Goal: Transaction & Acquisition: Purchase product/service

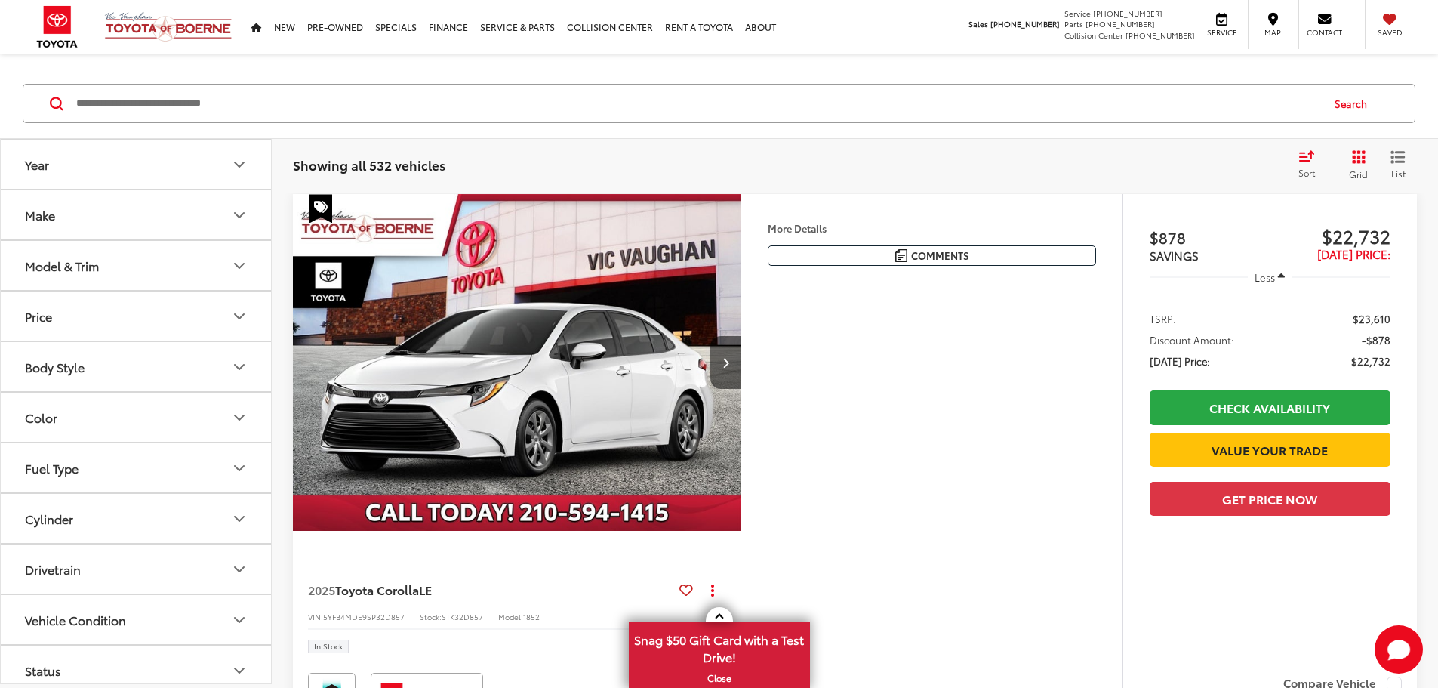
click at [248, 271] on button "Model & Trim" at bounding box center [137, 265] width 272 height 49
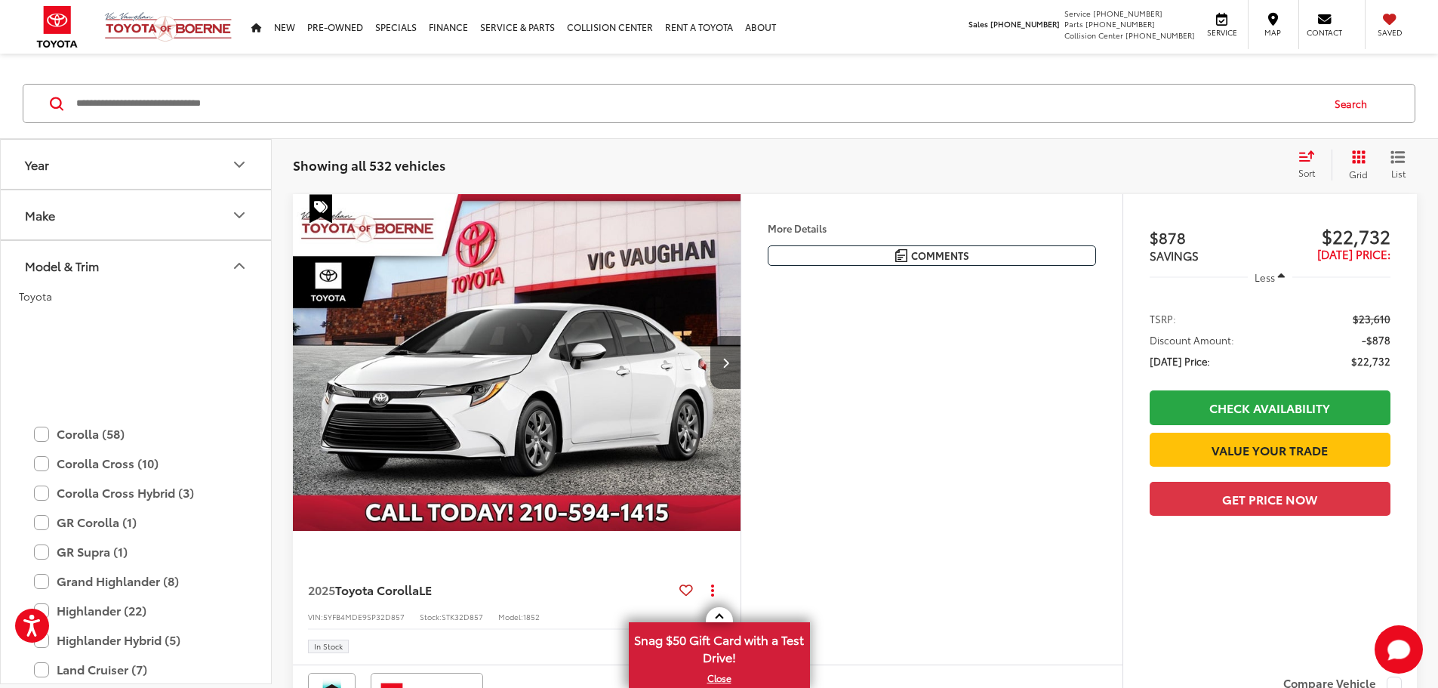
scroll to position [293, 0]
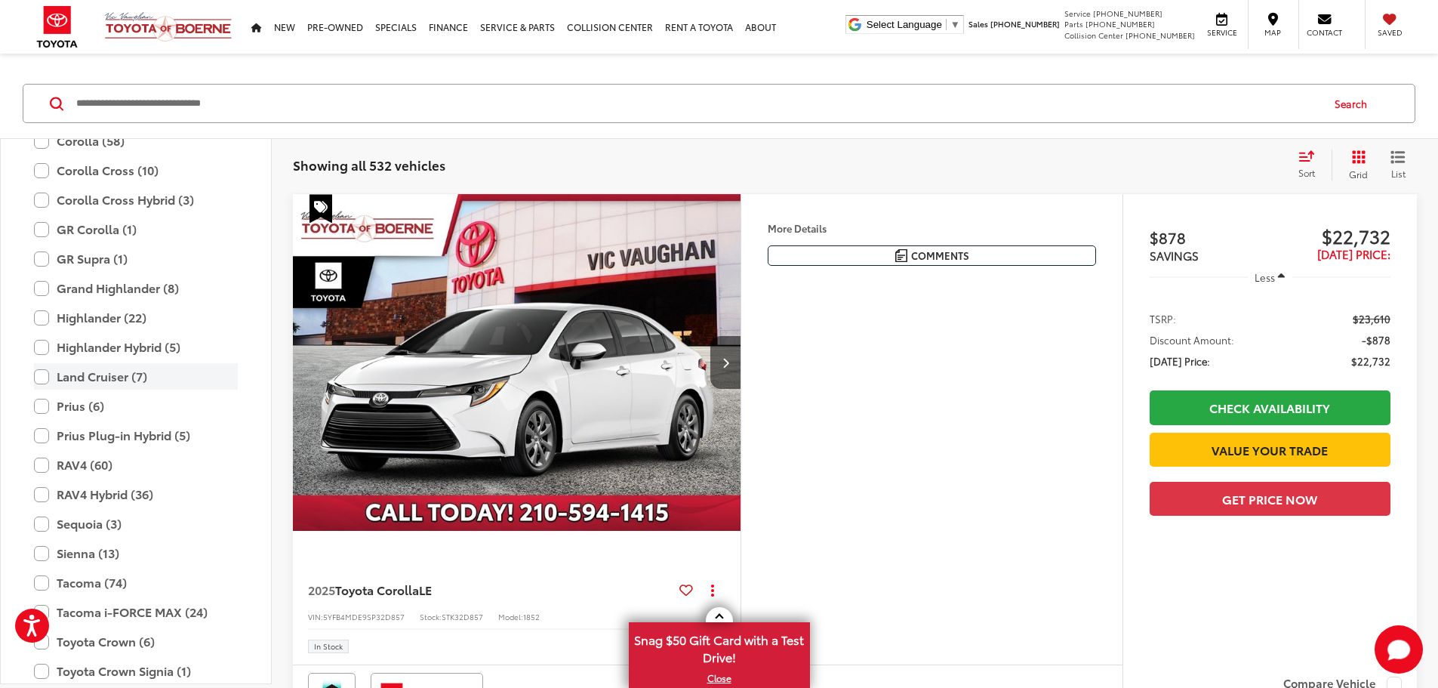
click at [39, 382] on label "Land Cruiser (7)" at bounding box center [136, 376] width 204 height 26
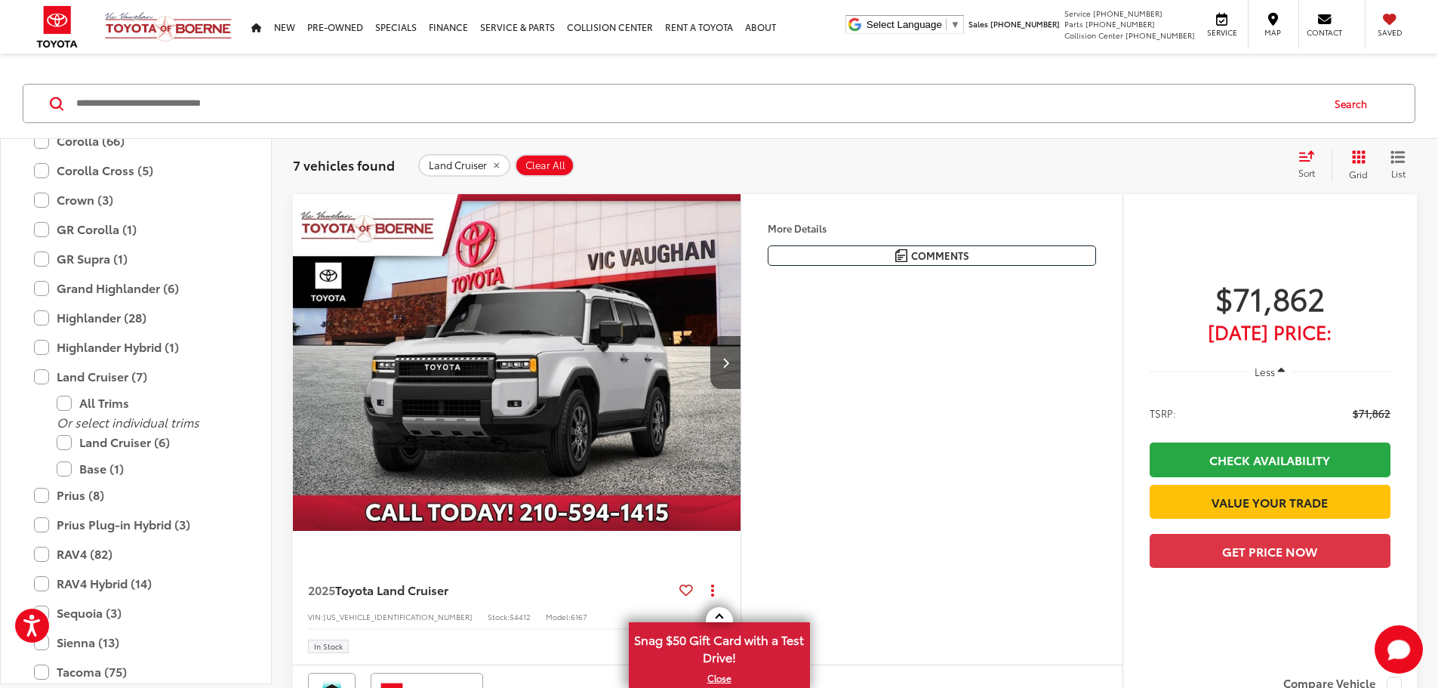
click at [1303, 167] on span "Sort" at bounding box center [1306, 172] width 17 height 13
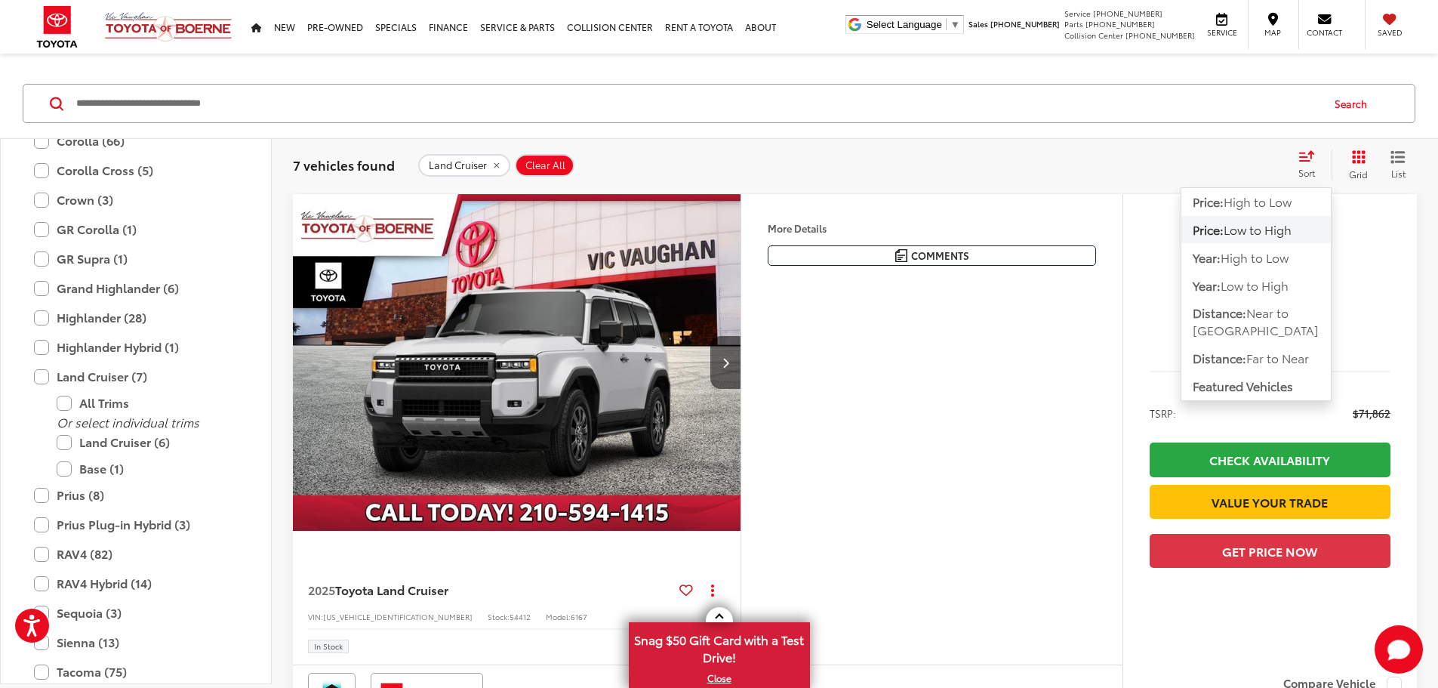
click at [1263, 232] on span "Low to High" at bounding box center [1257, 228] width 68 height 17
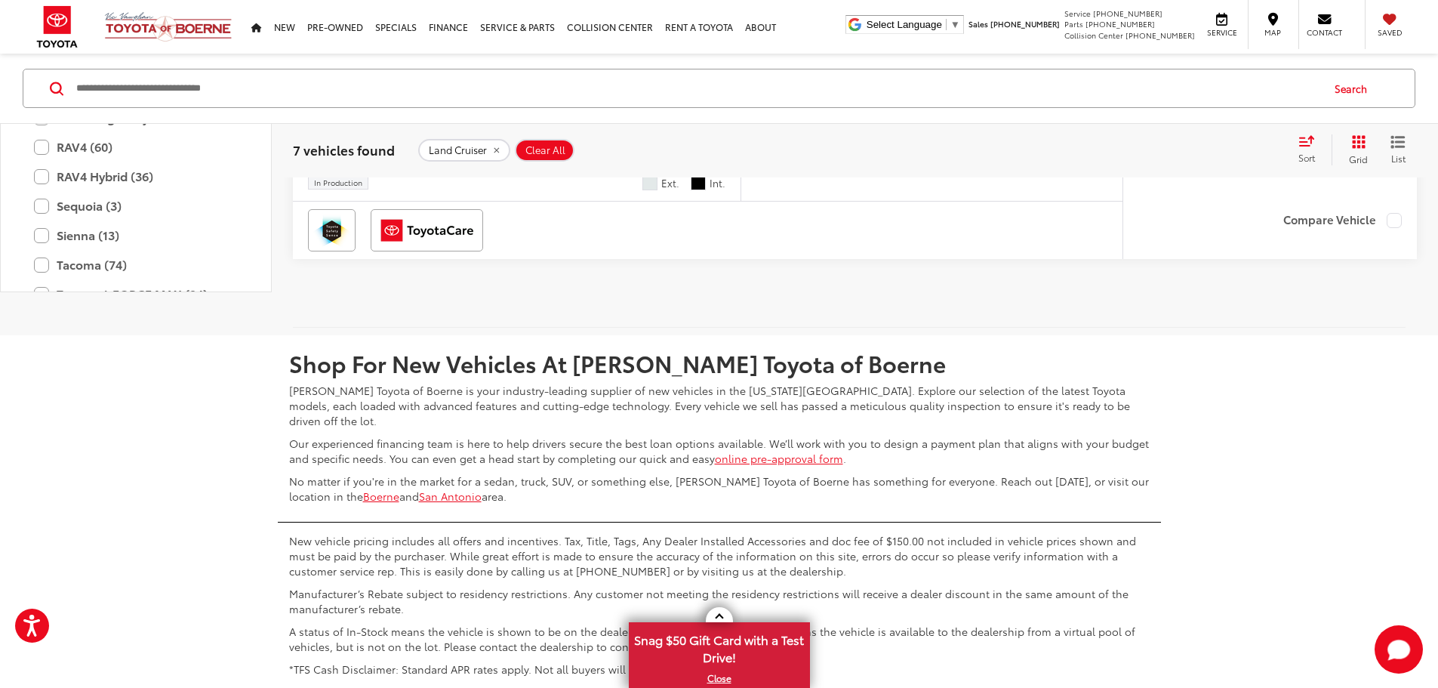
scroll to position [3698, 0]
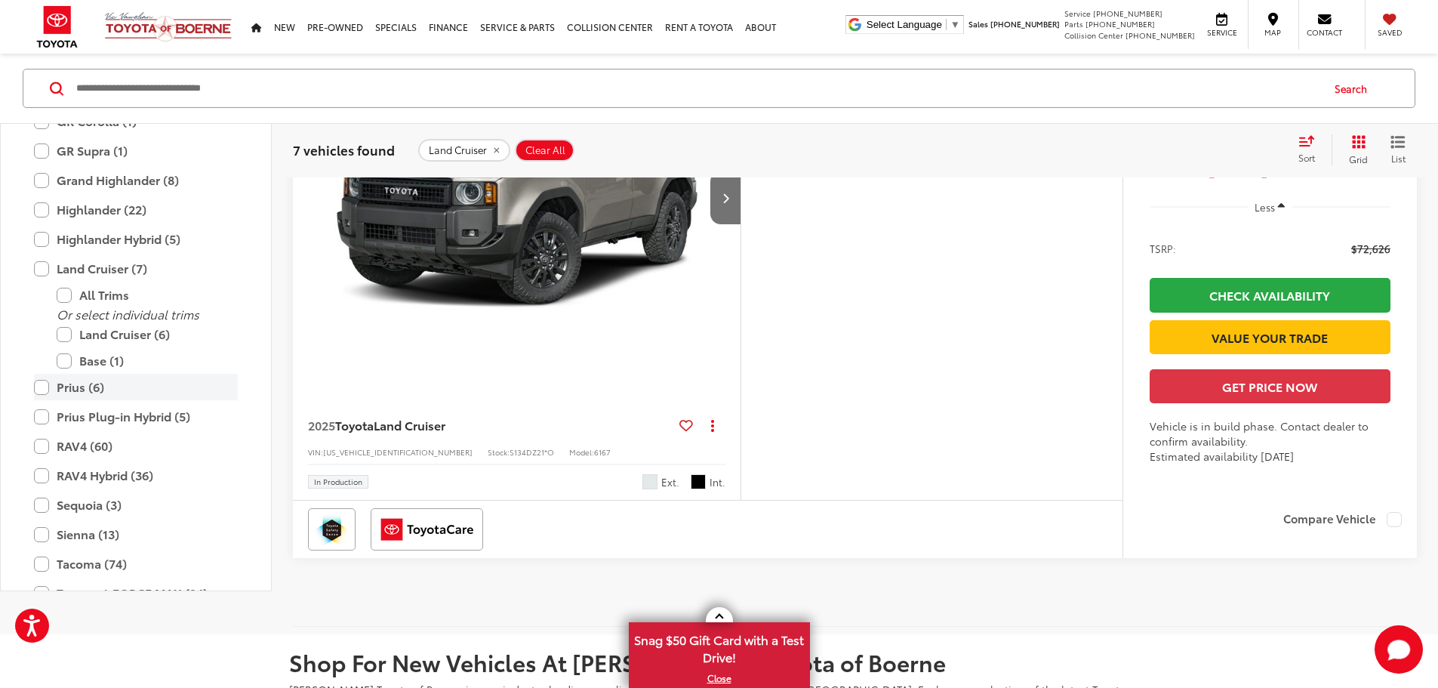
drag, startPoint x: 40, startPoint y: 354, endPoint x: 75, endPoint y: 395, distance: 54.6
click at [40, 282] on label "Land Cruiser (7)" at bounding box center [136, 269] width 204 height 26
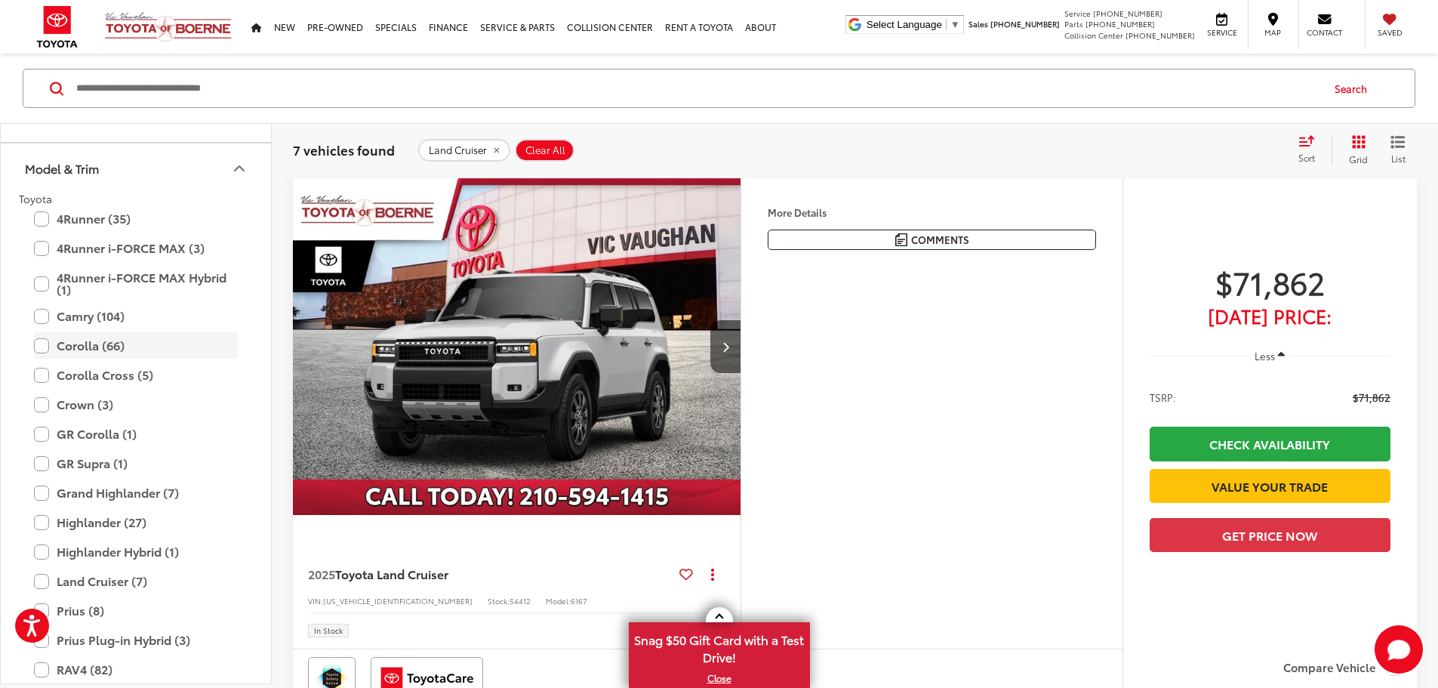
scroll to position [66, 0]
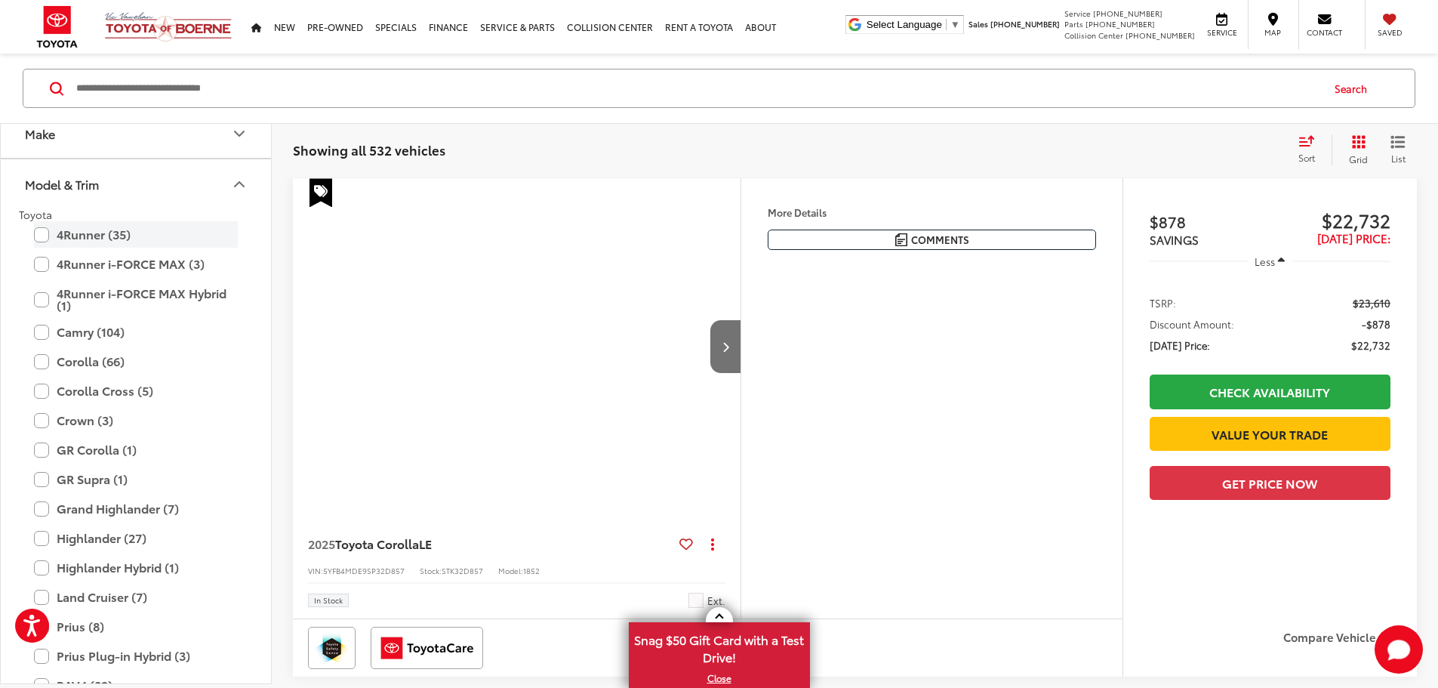
click at [38, 230] on label "4Runner (35)" at bounding box center [136, 234] width 204 height 26
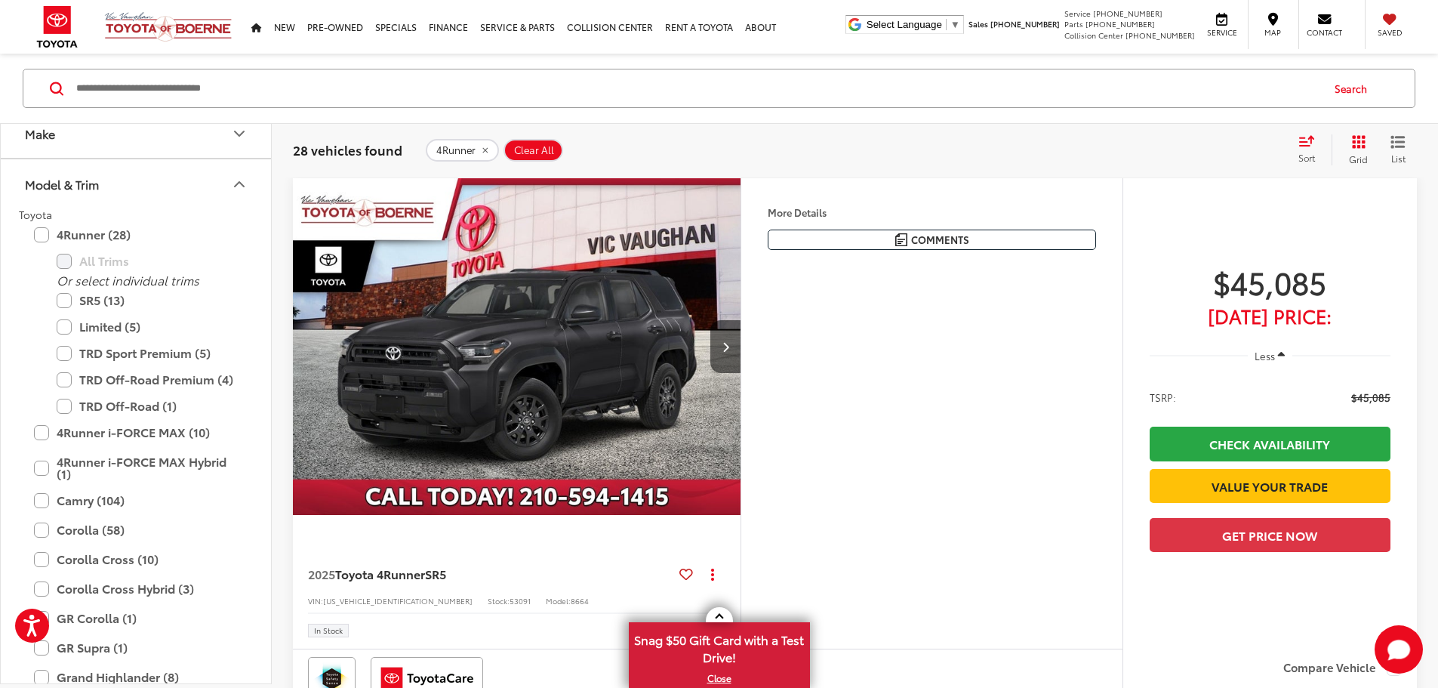
click at [238, 183] on icon "Model & Trim" at bounding box center [239, 184] width 9 height 5
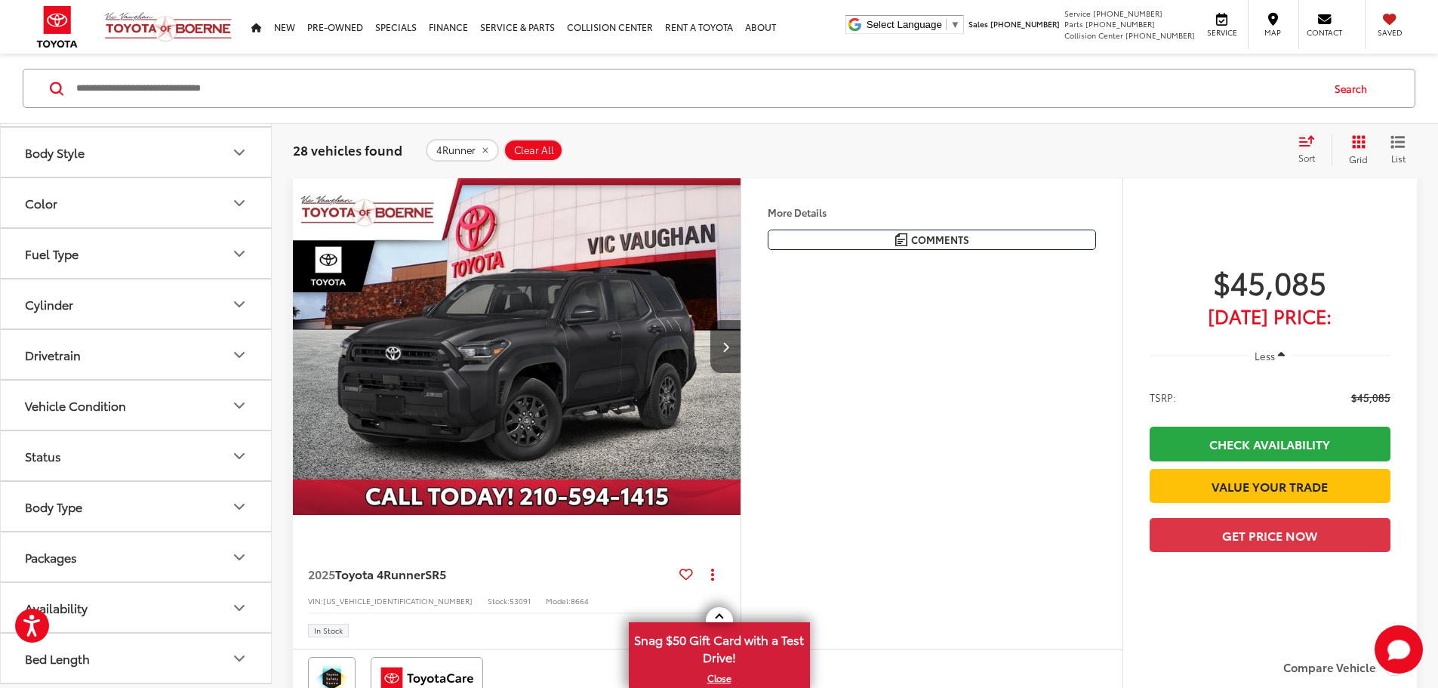
scroll to position [242, 0]
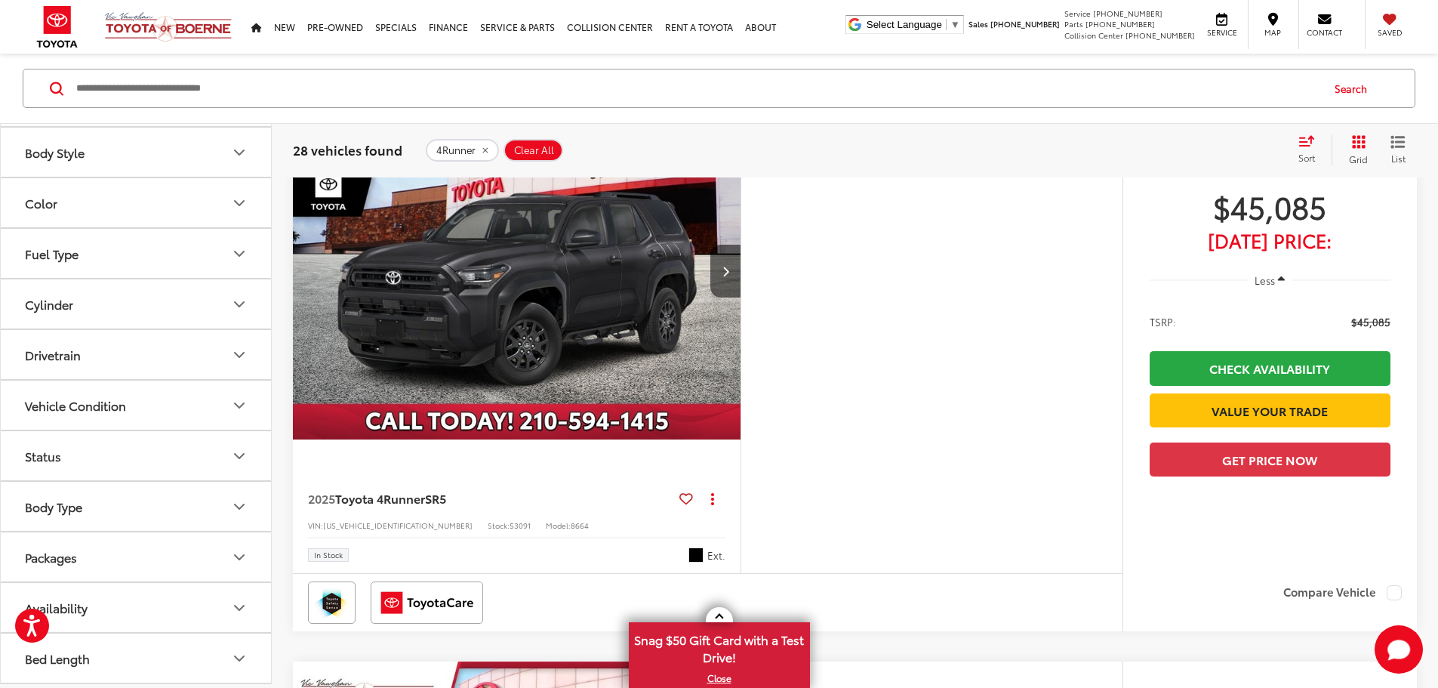
click at [233, 352] on icon "Drivetrain" at bounding box center [239, 355] width 18 height 18
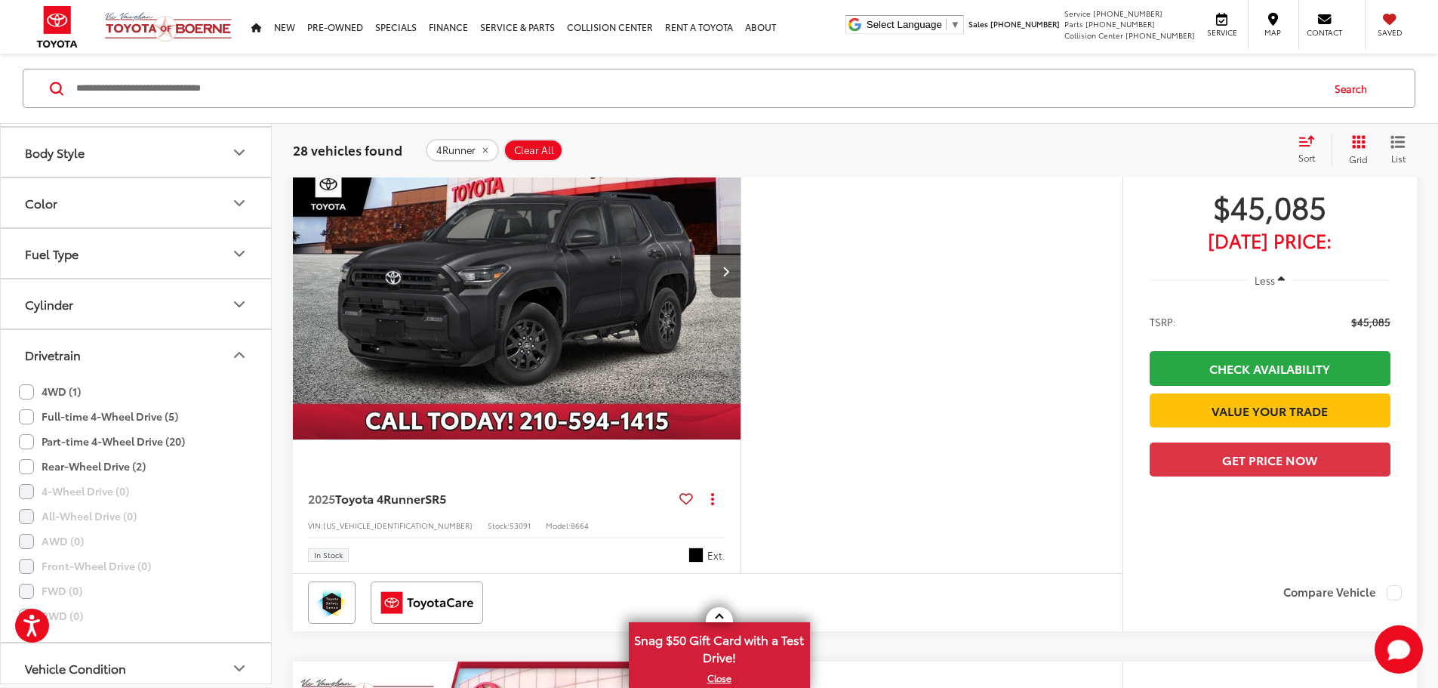
click at [29, 436] on label "Part-time 4-Wheel Drive (20)" at bounding box center [102, 441] width 166 height 25
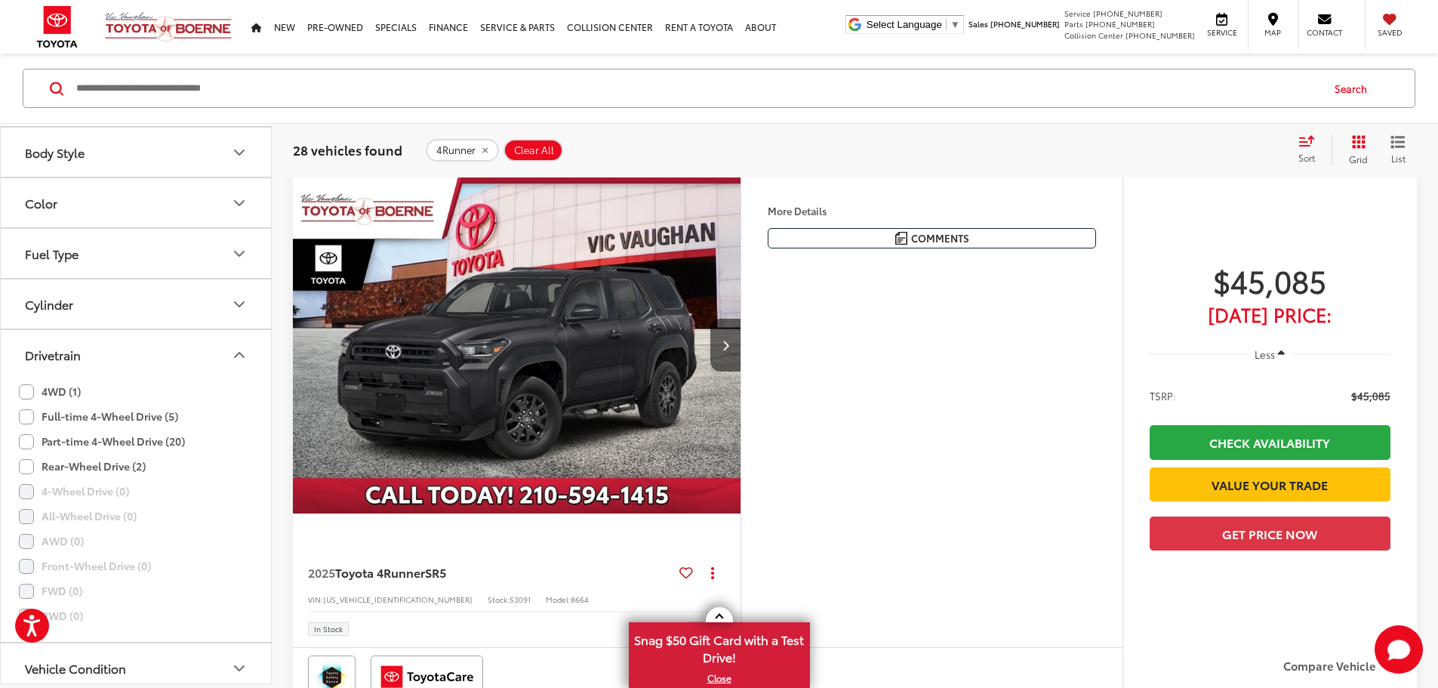
scroll to position [167, 0]
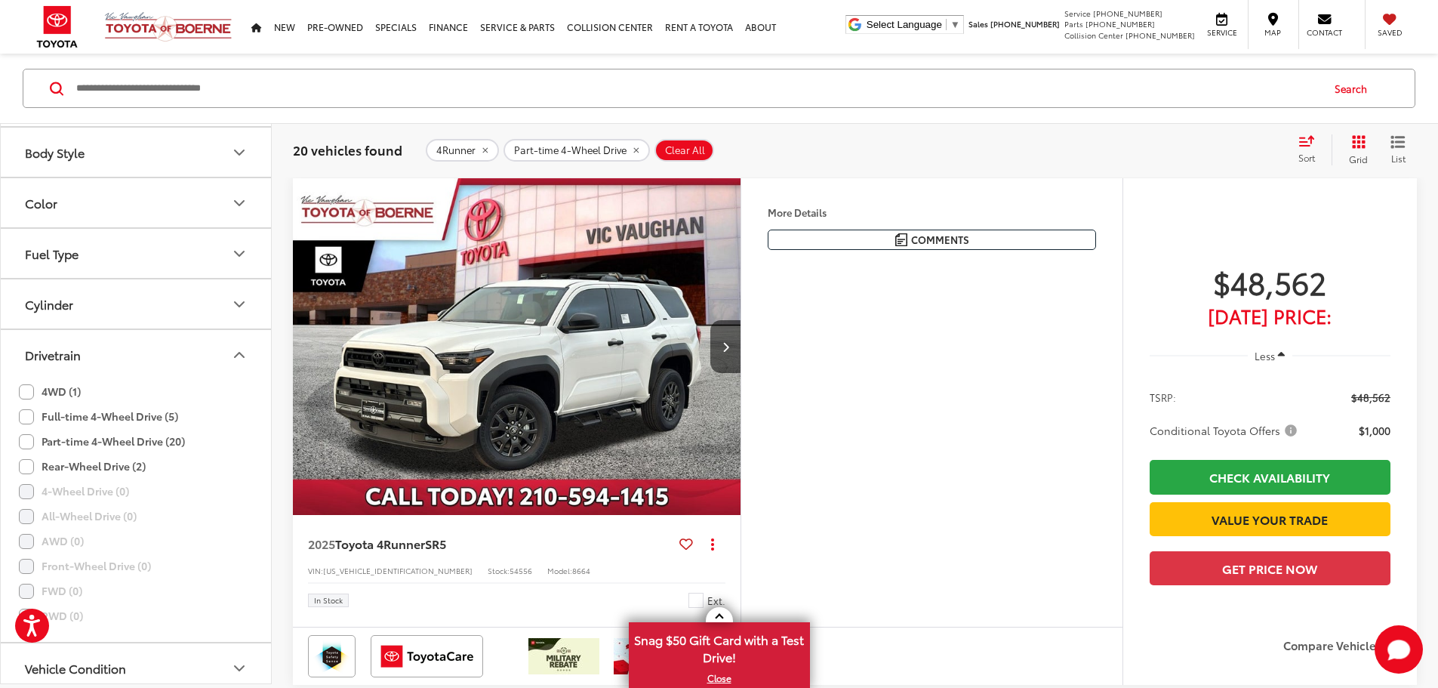
click at [1307, 160] on span "Sort" at bounding box center [1306, 157] width 17 height 13
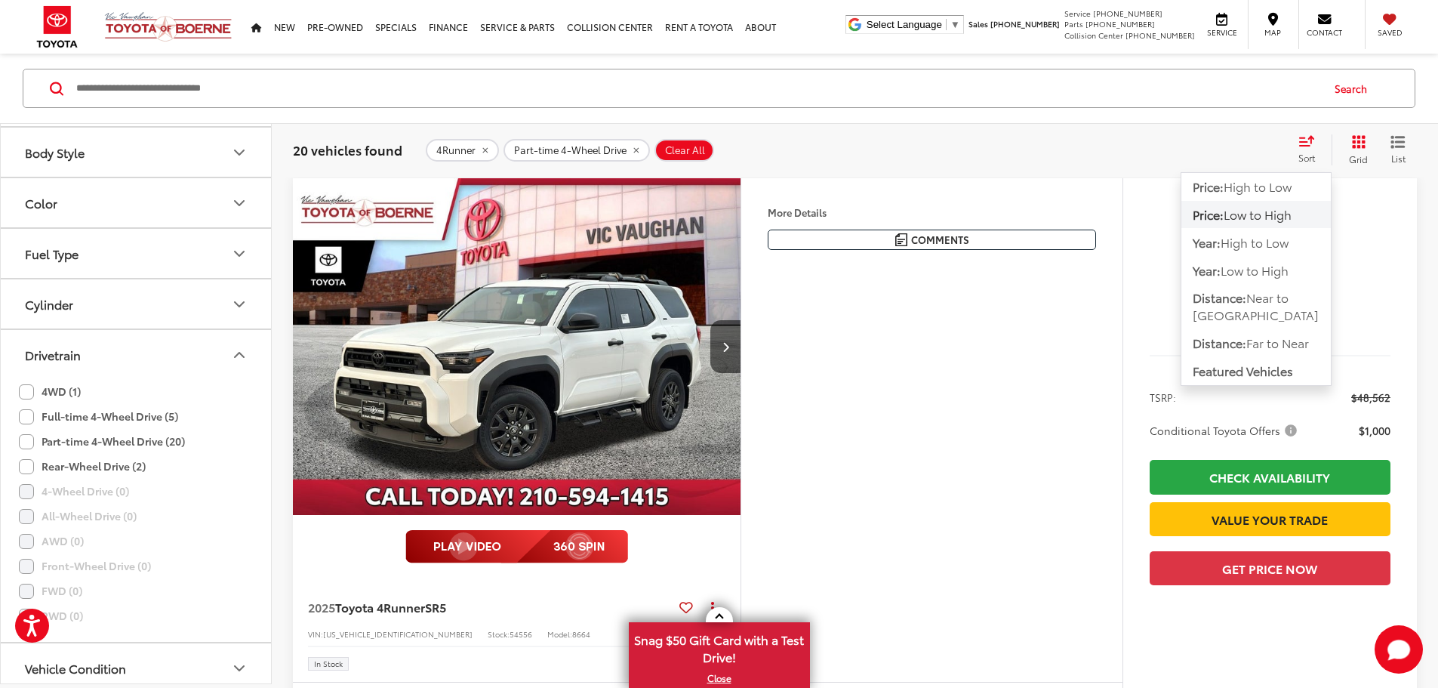
click at [1125, 183] on div "$48,562 Today's Price: Less TSRP: $48,562 Conditional Toyota Offers $1,000 Chec…" at bounding box center [1269, 429] width 294 height 503
